Goal: Task Accomplishment & Management: Use online tool/utility

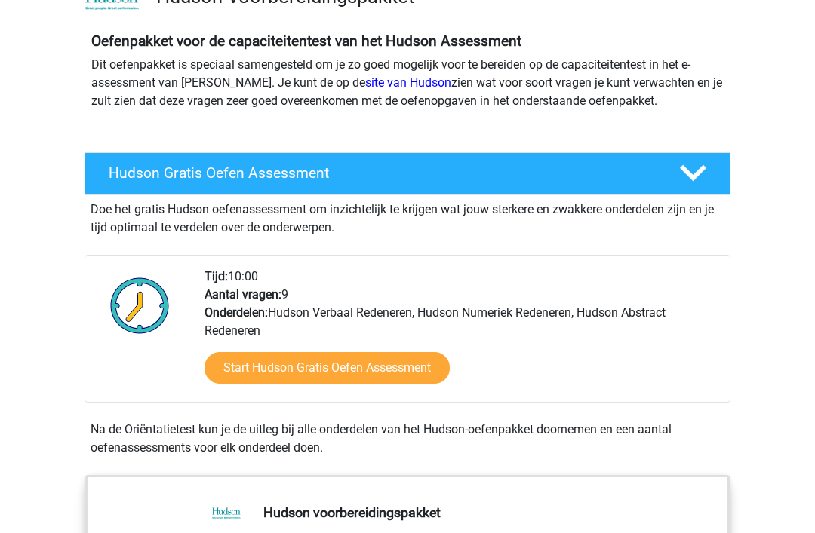
scroll to position [127, 0]
click at [416, 370] on link "Start Hudson Gratis Oefen Assessment" at bounding box center [326, 368] width 245 height 32
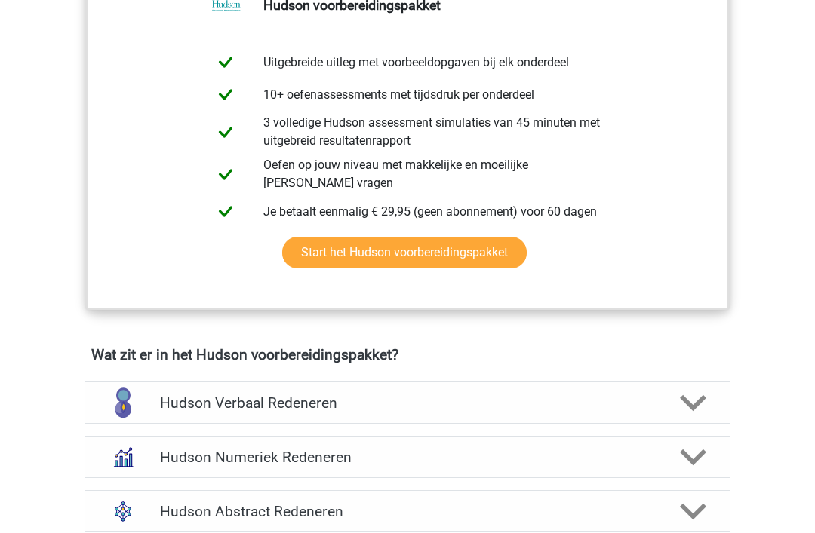
scroll to position [1574, 0]
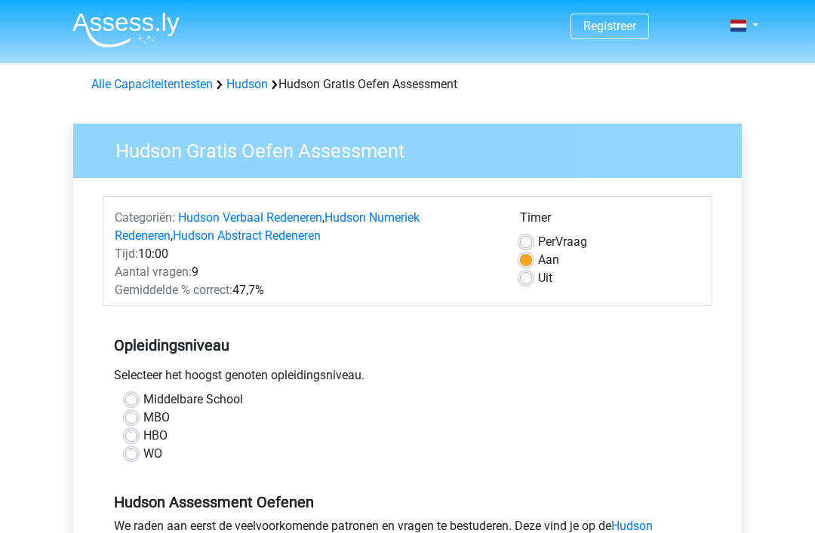
click at [538, 281] on label "Uit" at bounding box center [545, 278] width 14 height 18
click at [531, 281] on input "Uit" at bounding box center [526, 276] width 12 height 15
radio input "true"
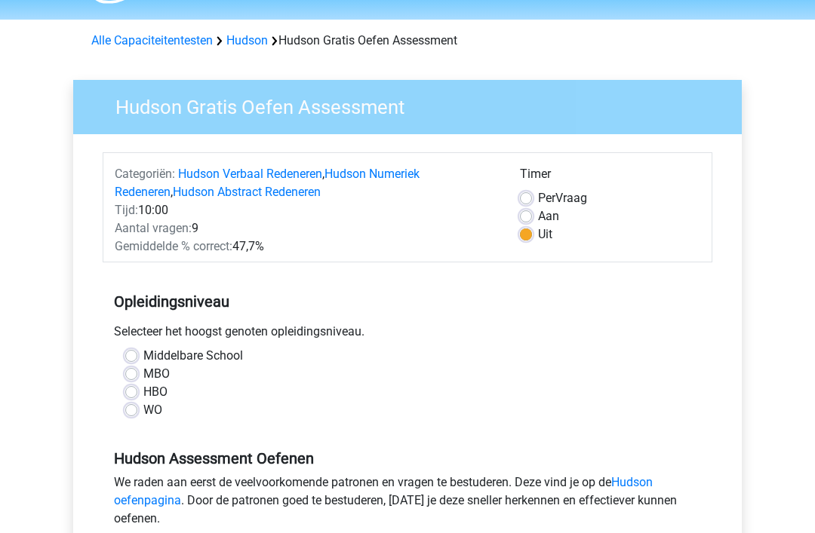
scroll to position [44, 0]
click at [143, 416] on label "WO" at bounding box center [152, 410] width 19 height 18
click at [131, 416] on input "WO" at bounding box center [131, 408] width 12 height 15
radio input "true"
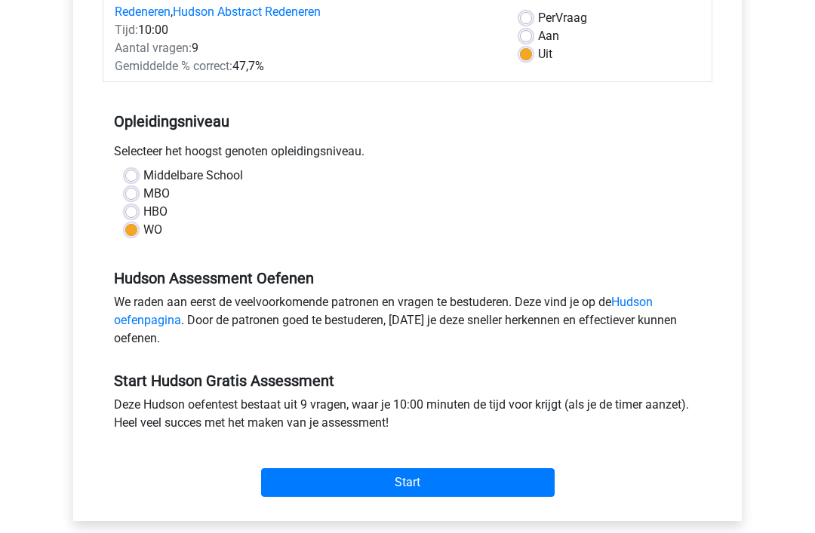
scroll to position [224, 0]
click at [445, 486] on input "Start" at bounding box center [407, 482] width 293 height 29
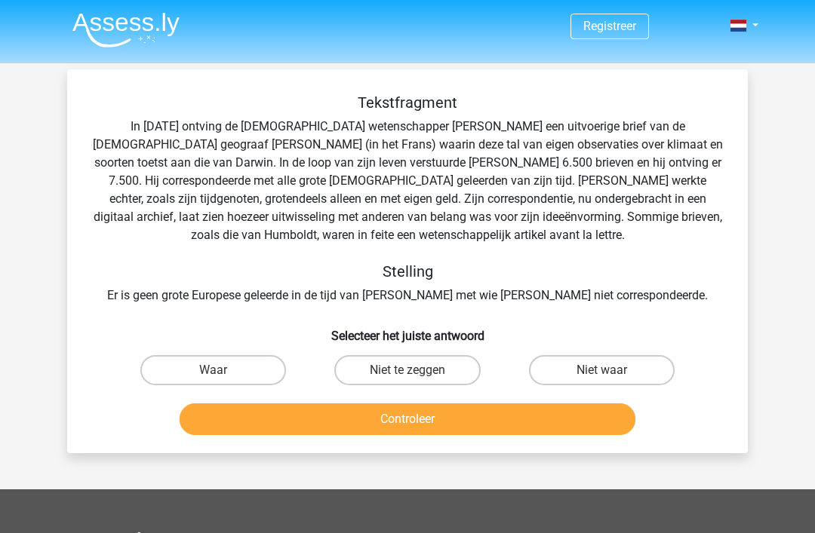
click at [428, 376] on label "Niet te zeggen" at bounding box center [407, 370] width 146 height 30
click at [417, 376] on input "Niet te zeggen" at bounding box center [412, 375] width 10 height 10
radio input "true"
click at [419, 427] on button "Controleer" at bounding box center [408, 420] width 456 height 32
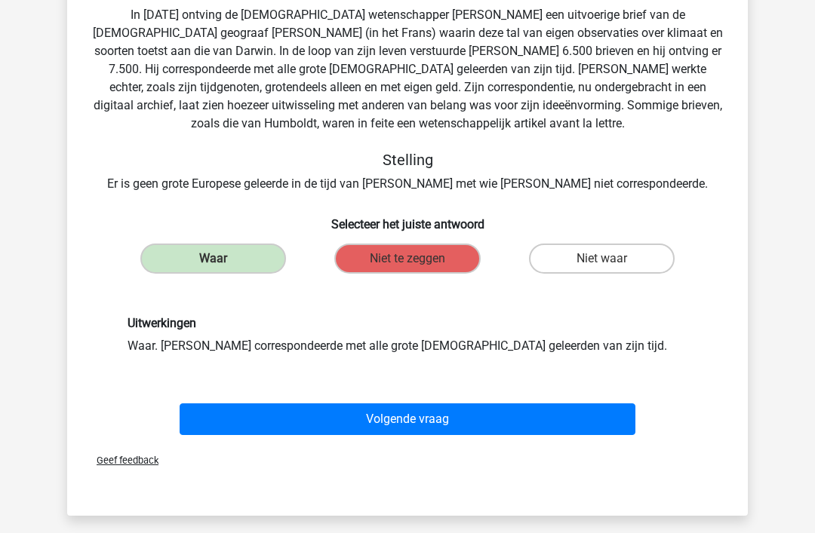
click at [436, 422] on button "Volgende vraag" at bounding box center [408, 420] width 456 height 32
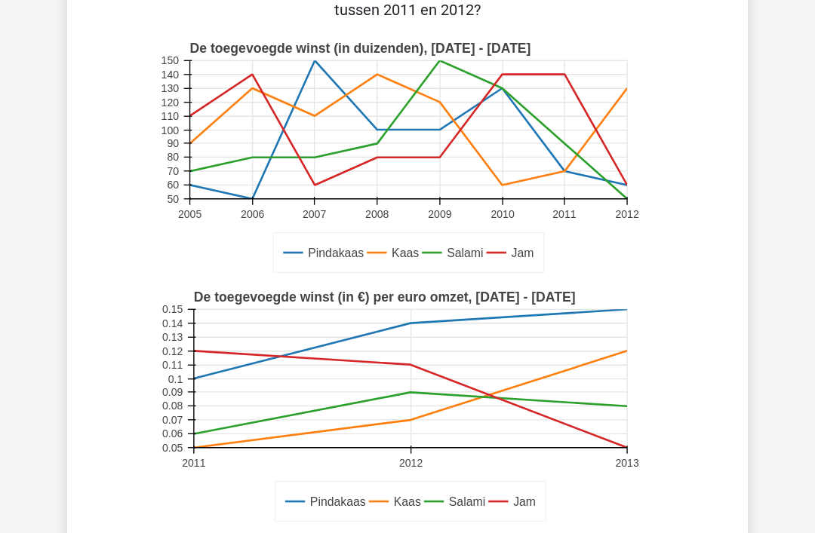
scroll to position [94, 0]
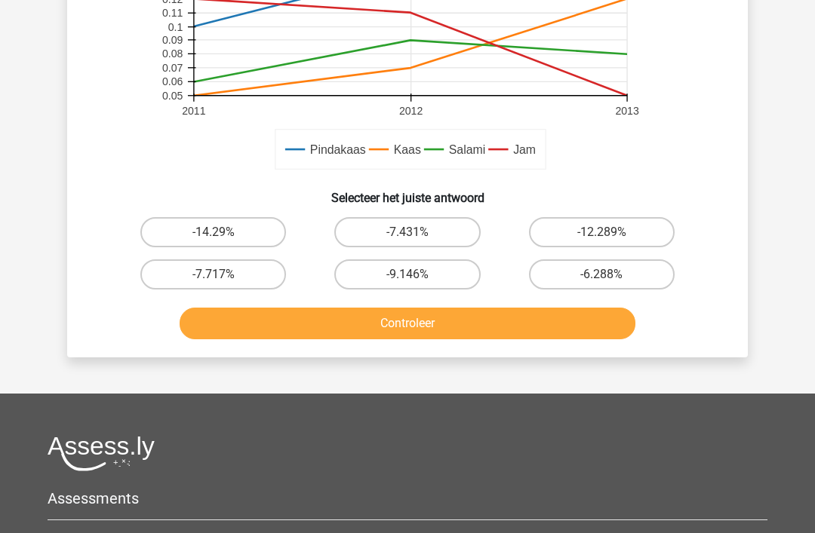
click at [472, 328] on button "Controleer" at bounding box center [408, 325] width 456 height 32
click at [421, 233] on label "-7.431%" at bounding box center [407, 232] width 146 height 30
click at [417, 233] on input "-7.431%" at bounding box center [412, 237] width 10 height 10
radio input "true"
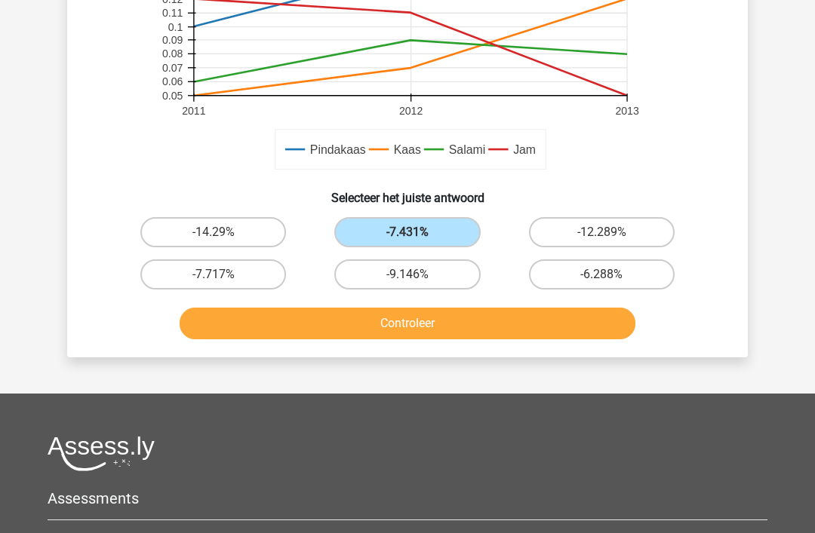
click at [454, 333] on button "Controleer" at bounding box center [408, 324] width 456 height 32
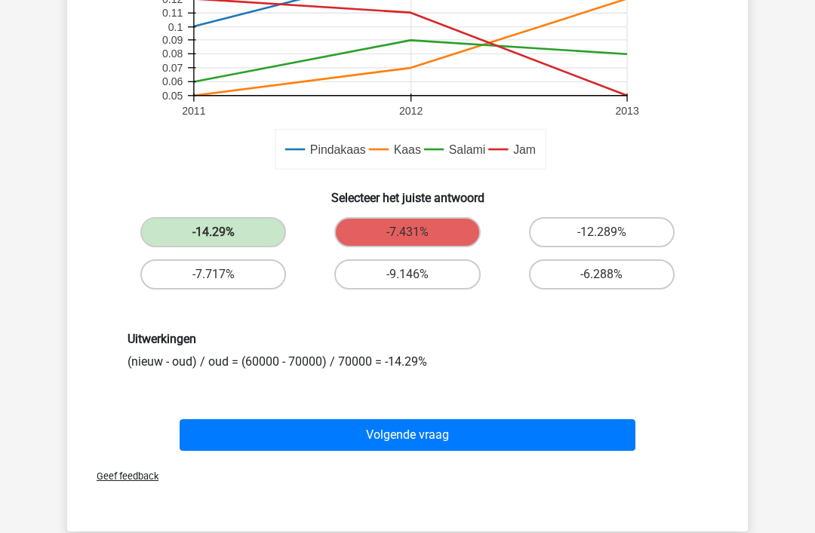
click at [458, 431] on button "Volgende vraag" at bounding box center [408, 435] width 456 height 32
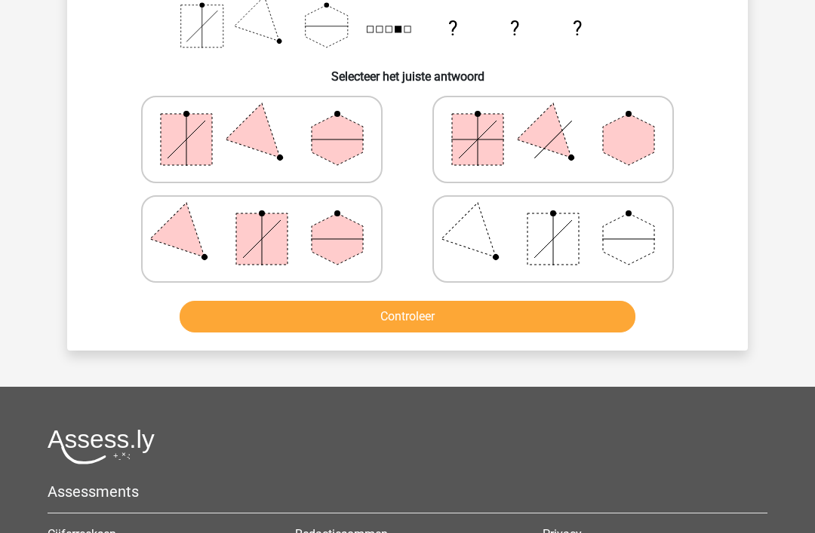
scroll to position [69, 0]
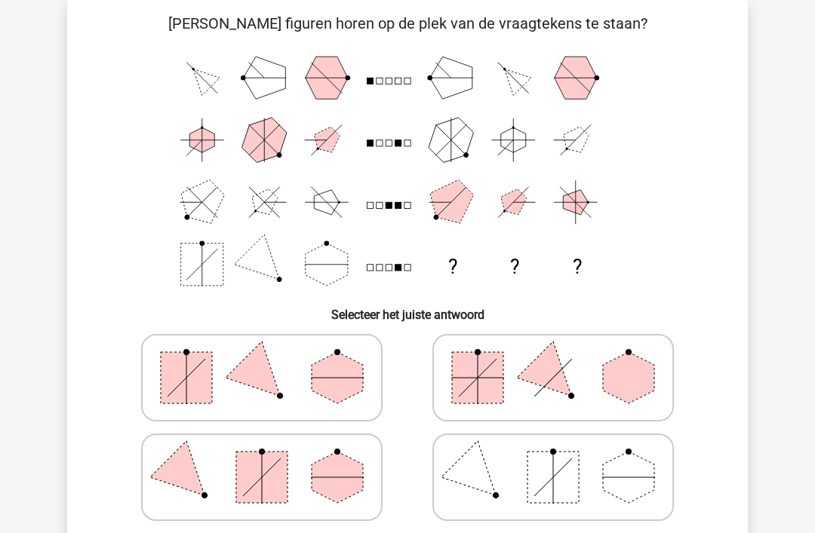
click at [314, 379] on polygon at bounding box center [337, 377] width 51 height 51
click at [272, 359] on input "radio" at bounding box center [267, 354] width 10 height 10
radio input "true"
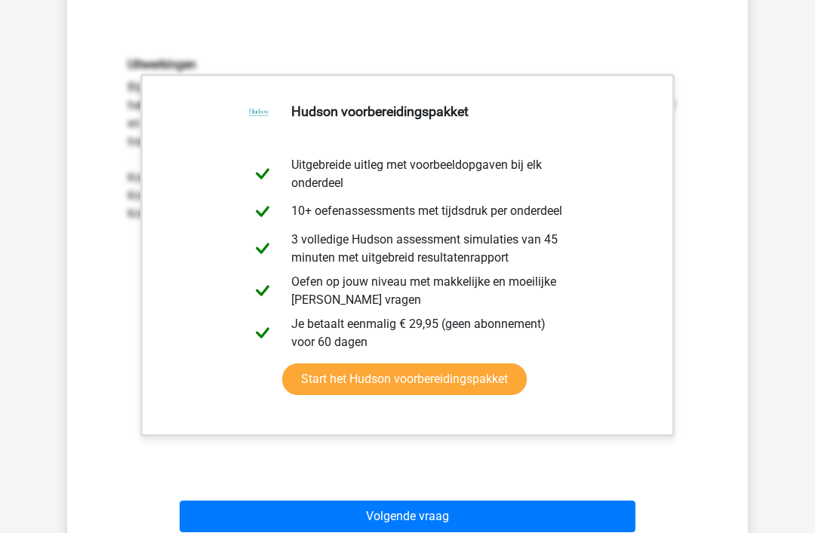
click at [441, 524] on button "Volgende vraag" at bounding box center [408, 518] width 456 height 32
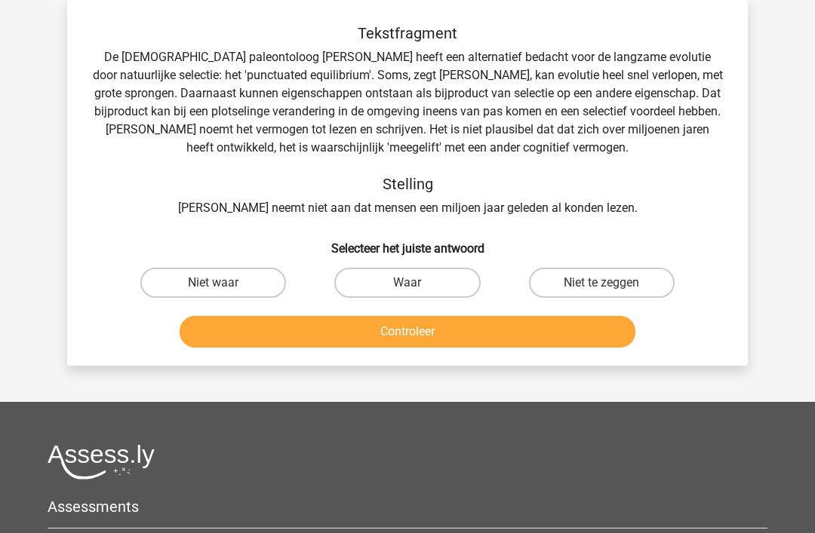
click at [408, 290] on input "Waar" at bounding box center [412, 288] width 10 height 10
radio input "true"
click at [447, 339] on button "Controleer" at bounding box center [408, 332] width 456 height 32
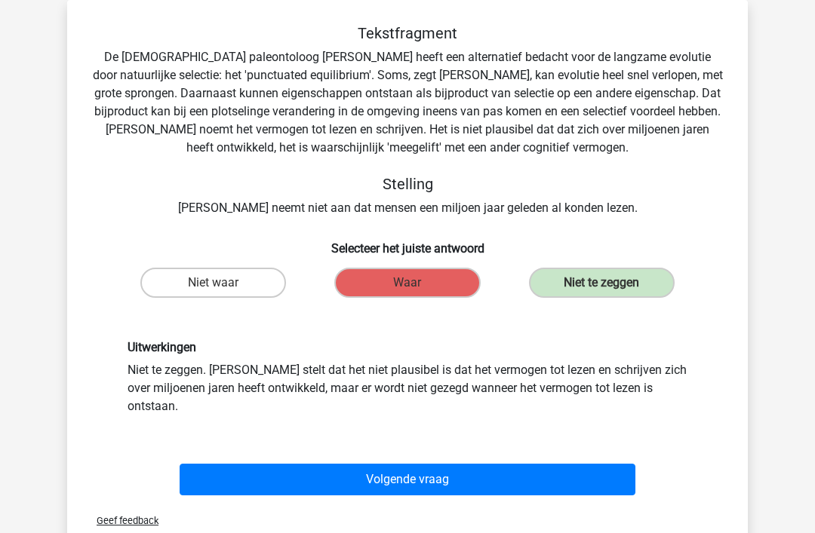
click at [443, 464] on button "Volgende vraag" at bounding box center [408, 480] width 456 height 32
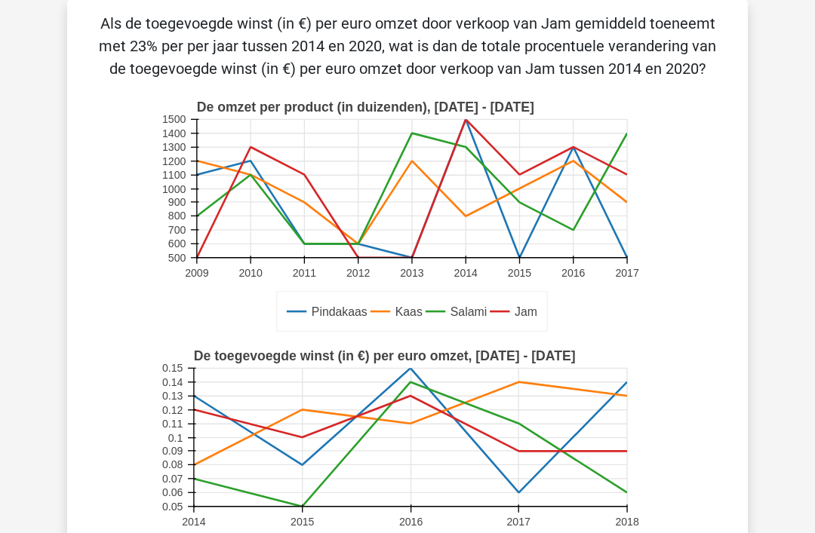
scroll to position [0, 0]
